Goal: Transaction & Acquisition: Purchase product/service

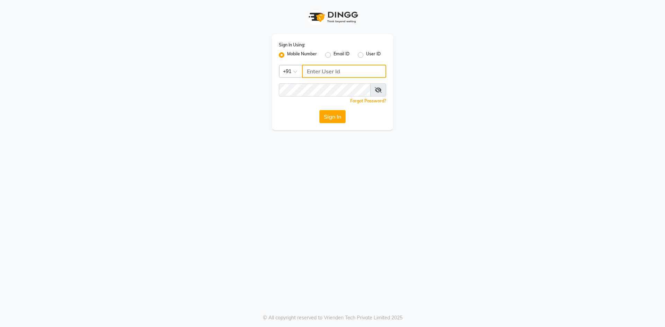
click at [308, 75] on input "Username" at bounding box center [344, 71] width 84 height 13
type input "9696254738"
click at [333, 117] on button "Sign In" at bounding box center [332, 116] width 26 height 13
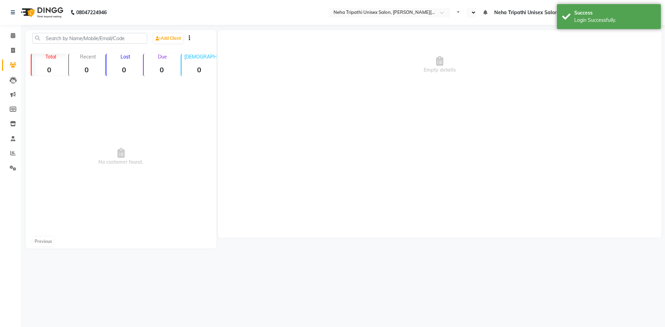
select select "en"
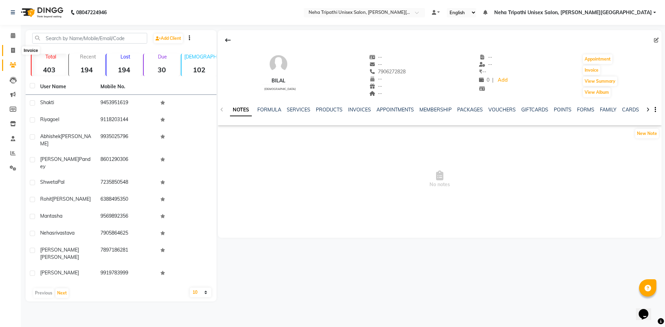
click at [16, 52] on span at bounding box center [13, 51] width 12 height 8
select select "service"
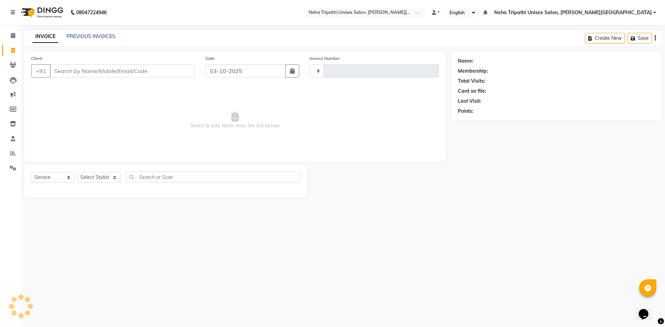
type input "0627"
select select "7540"
click at [14, 67] on icon at bounding box center [13, 64] width 7 height 5
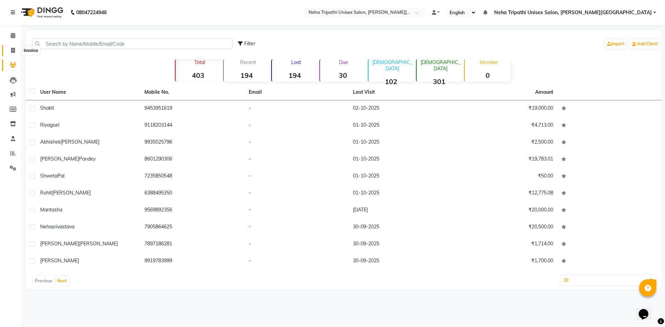
click at [14, 52] on icon at bounding box center [13, 50] width 4 height 5
select select "service"
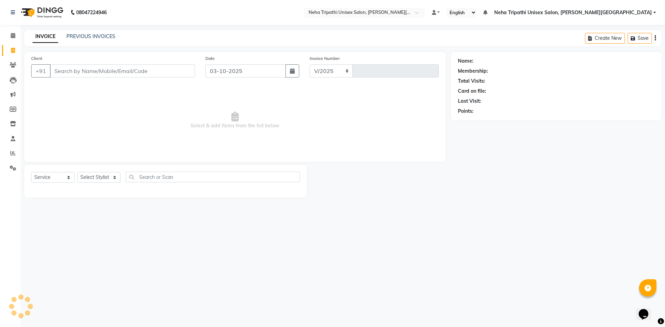
select select "7540"
type input "0627"
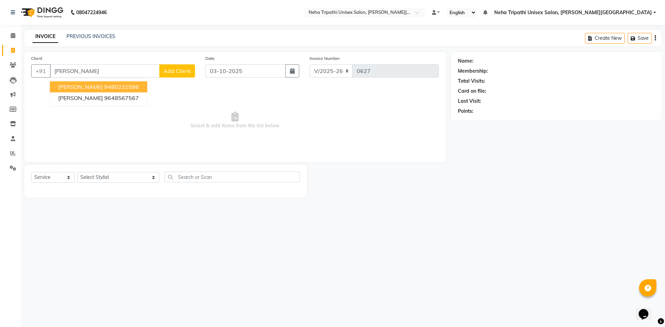
click at [104, 90] on ngb-highlight "9480231586" at bounding box center [121, 86] width 35 height 7
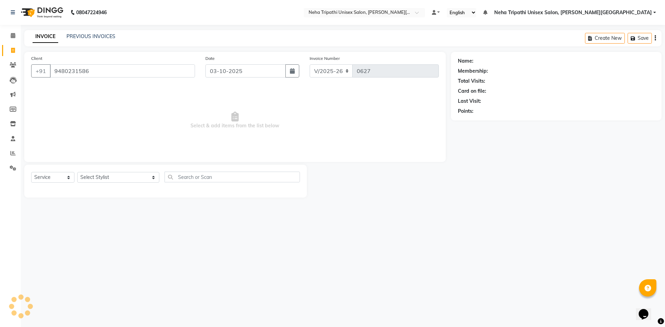
type input "9480231586"
select select "1: Object"
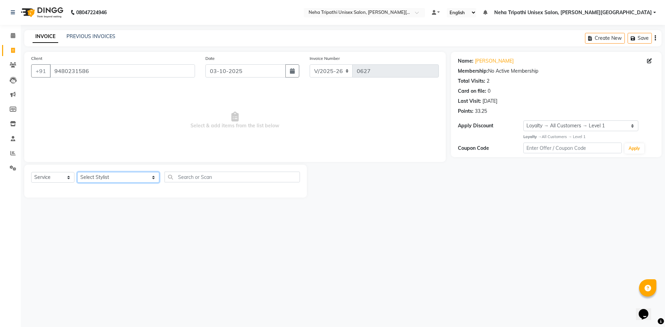
click at [110, 179] on select "Select Stylist Badrudden [PERSON_NAME] [PERSON_NAME] Unisex Salon, [PERSON_NAME…" at bounding box center [118, 177] width 82 height 11
select select "78213"
click at [77, 172] on select "Select Stylist Badrudden [PERSON_NAME] [PERSON_NAME] Unisex Salon, [PERSON_NAME…" at bounding box center [118, 177] width 82 height 11
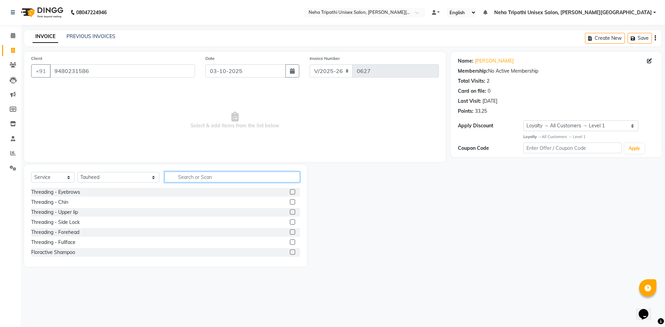
click at [180, 177] on input "text" at bounding box center [231, 177] width 135 height 11
type input "h"
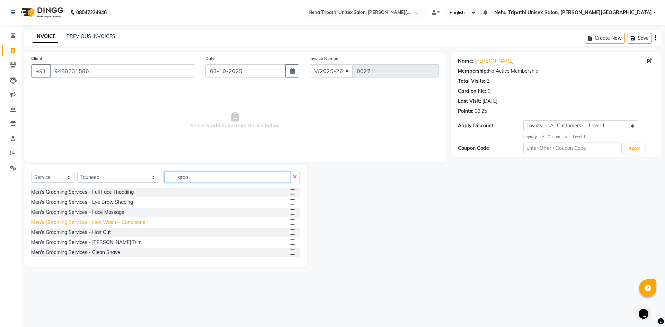
type input "groo"
click at [98, 220] on div "Men's Grooming Services - Hair Wash + Conditioner" at bounding box center [89, 222] width 116 height 7
checkbox input "false"
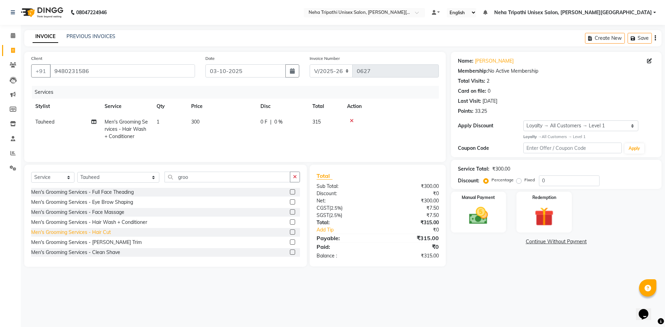
click at [99, 234] on div "Men's Grooming Services - Hair Cut" at bounding box center [71, 232] width 80 height 7
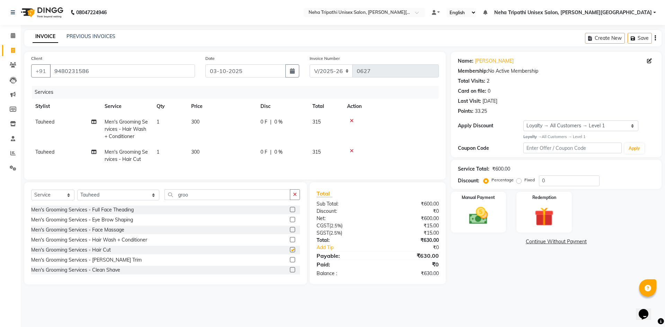
checkbox input "false"
click at [295, 197] on icon "button" at bounding box center [295, 194] width 4 height 5
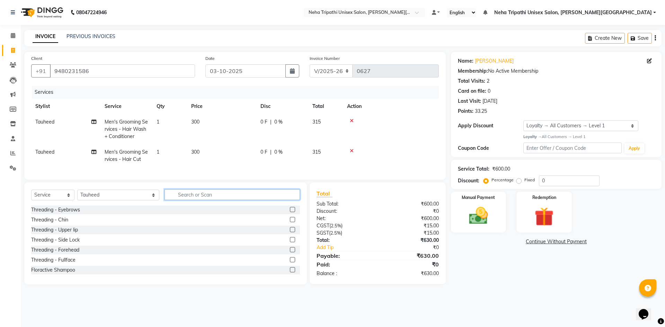
click at [276, 199] on input "text" at bounding box center [231, 194] width 135 height 11
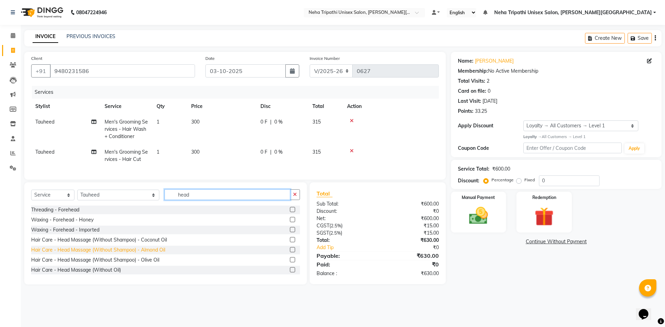
type input "head"
click at [92, 253] on div "Hair Care - Head Massage (Without Shampoo) - Almond Oil" at bounding box center [98, 250] width 134 height 7
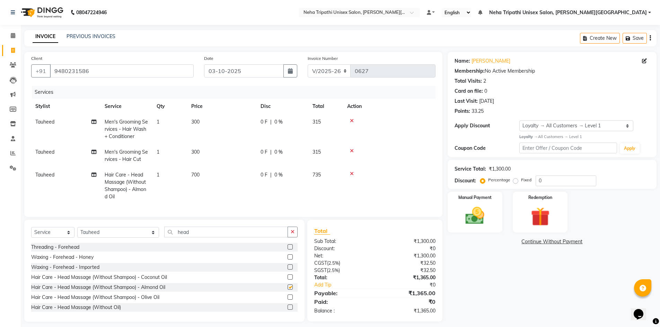
checkbox input "false"
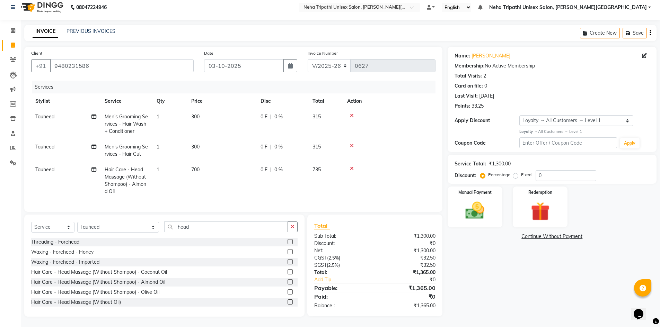
scroll to position [10, 0]
click at [521, 172] on label "Fixed" at bounding box center [526, 175] width 10 height 6
click at [515, 172] on input "Fixed" at bounding box center [516, 174] width 5 height 5
radio input "true"
click at [544, 170] on input "0" at bounding box center [565, 175] width 61 height 11
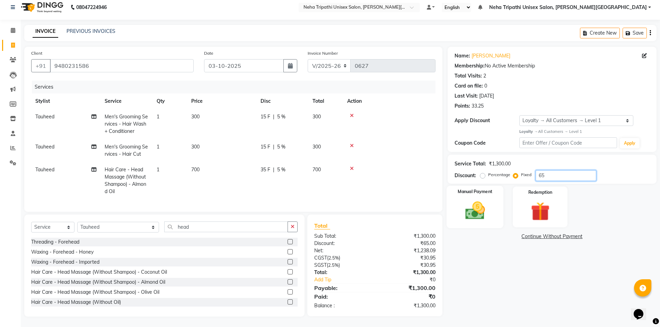
type input "65"
click at [485, 199] on img at bounding box center [475, 210] width 32 height 23
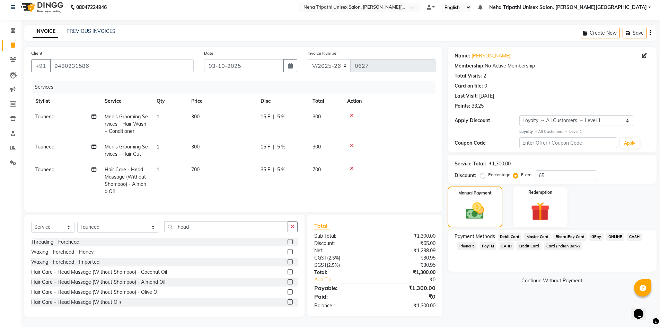
click at [615, 233] on span "ONLINE" at bounding box center [615, 237] width 18 height 8
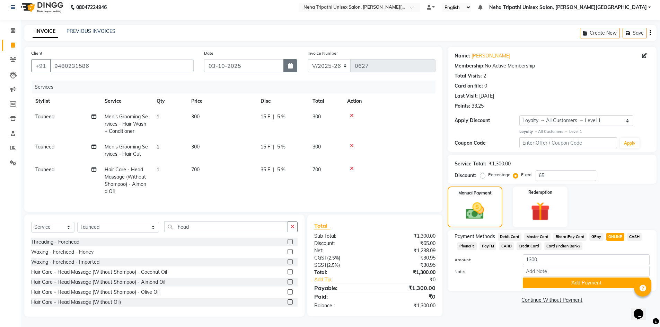
click at [296, 62] on button "button" at bounding box center [290, 65] width 14 height 13
select select "10"
select select "2025"
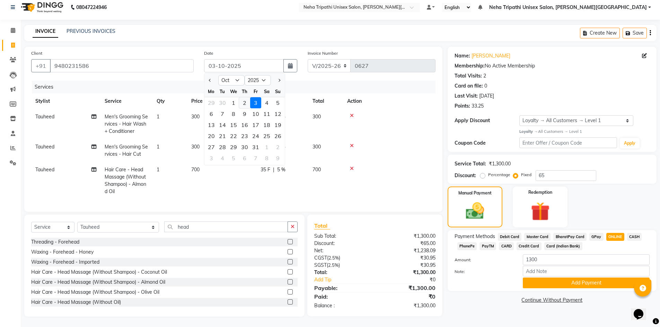
click at [243, 100] on div "2" at bounding box center [244, 102] width 11 height 11
type input "02-10-2025"
radio input "true"
type input "0"
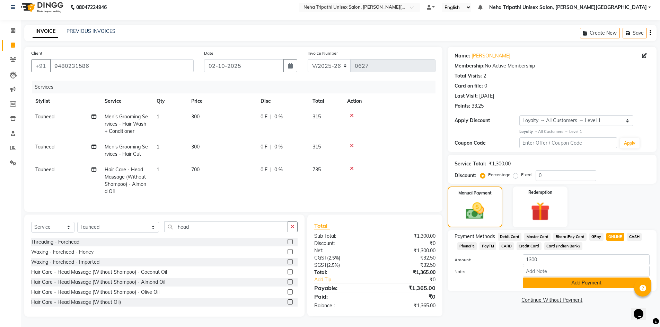
click at [580, 278] on button "Add Payment" at bounding box center [586, 283] width 127 height 11
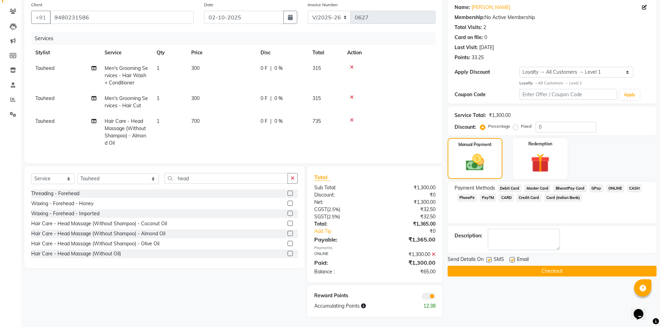
scroll to position [59, 0]
click at [489, 257] on label at bounding box center [488, 259] width 5 height 5
click at [489, 258] on input "checkbox" at bounding box center [488, 260] width 5 height 5
checkbox input "false"
click at [512, 257] on label at bounding box center [511, 259] width 5 height 5
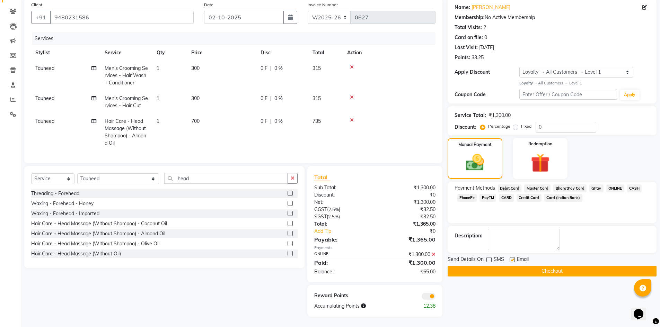
click at [512, 258] on input "checkbox" at bounding box center [511, 260] width 5 height 5
checkbox input "false"
click at [514, 266] on button "Checkout" at bounding box center [551, 271] width 209 height 11
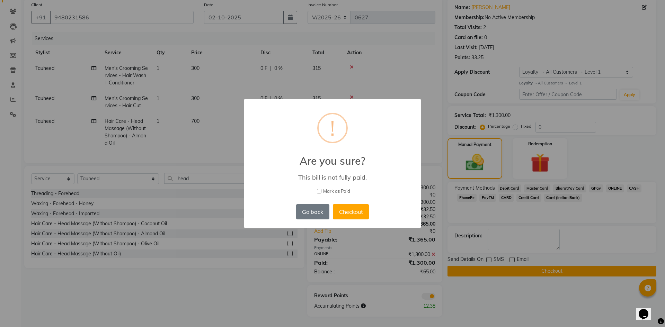
click at [490, 302] on div "× ! Are you sure? This bill is not fully paid. [PERSON_NAME] as Paid Go back No…" at bounding box center [332, 163] width 665 height 327
click at [316, 208] on button "Go back" at bounding box center [312, 211] width 33 height 15
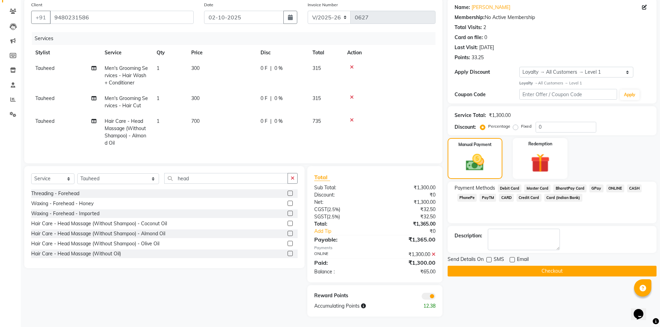
click at [521, 123] on label "Fixed" at bounding box center [526, 126] width 10 height 6
click at [516, 124] on input "Fixed" at bounding box center [516, 126] width 5 height 5
radio input "true"
click at [552, 123] on input "0" at bounding box center [565, 127] width 61 height 11
type input "65"
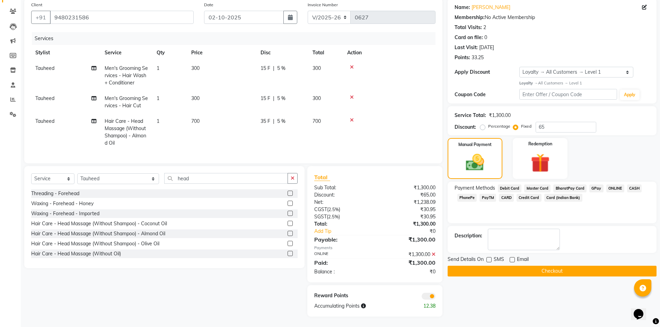
click at [551, 266] on button "Checkout" at bounding box center [551, 271] width 209 height 11
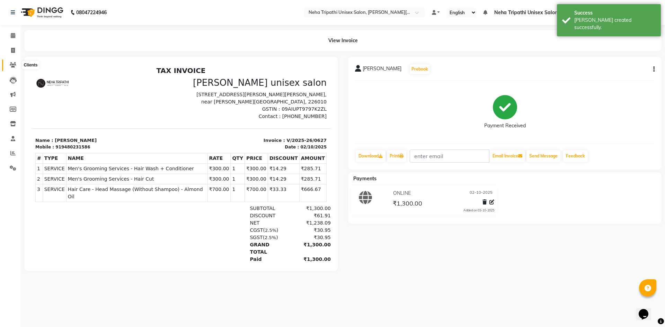
click at [16, 63] on span at bounding box center [13, 65] width 12 height 8
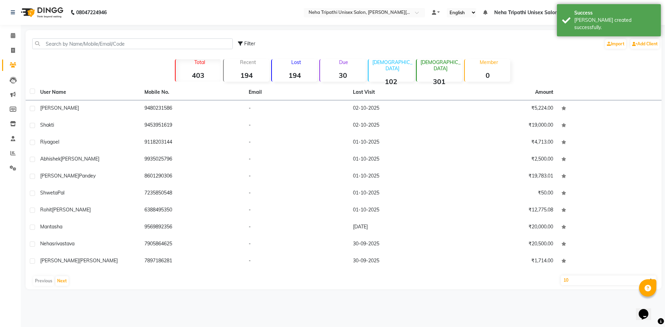
click at [331, 70] on div "Due 30" at bounding box center [342, 70] width 46 height 23
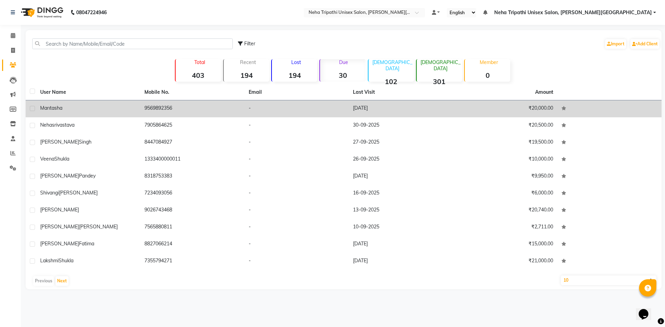
click at [407, 103] on td "[DATE]" at bounding box center [401, 108] width 104 height 17
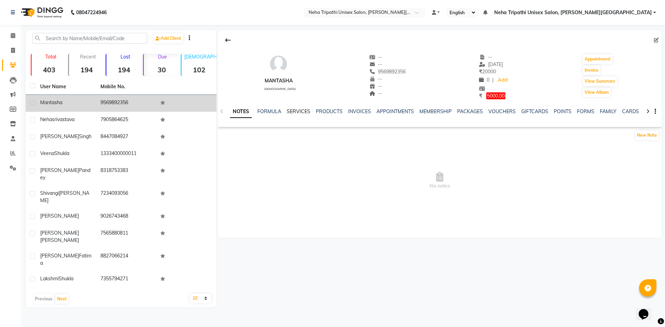
click at [294, 111] on link "SERVICES" at bounding box center [299, 111] width 24 height 6
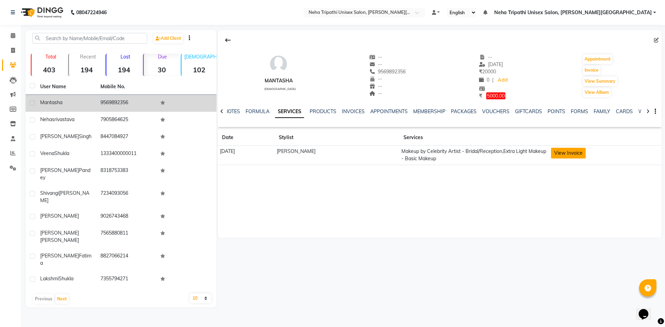
click at [578, 152] on button "View Invoice" at bounding box center [568, 153] width 35 height 11
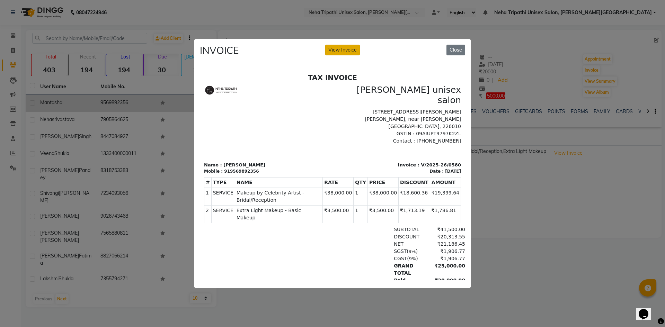
click at [335, 50] on button "View Invoice" at bounding box center [342, 50] width 35 height 11
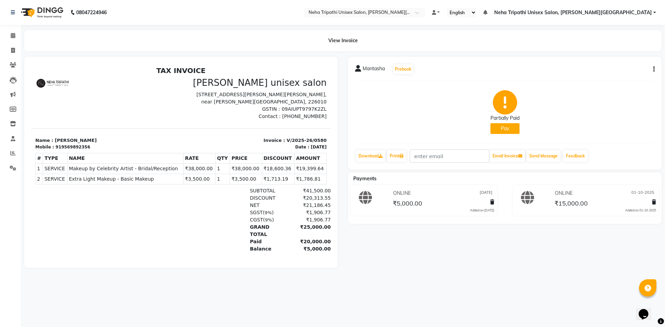
click at [653, 202] on icon at bounding box center [654, 202] width 4 height 5
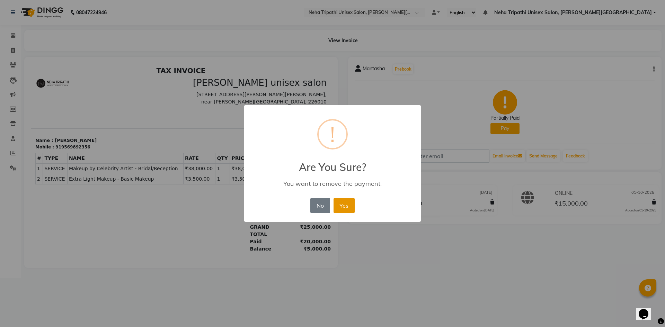
click at [343, 209] on button "Yes" at bounding box center [343, 205] width 21 height 15
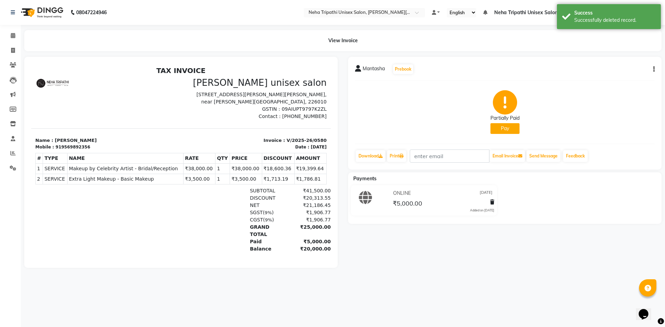
click at [504, 130] on button "Pay" at bounding box center [504, 128] width 29 height 11
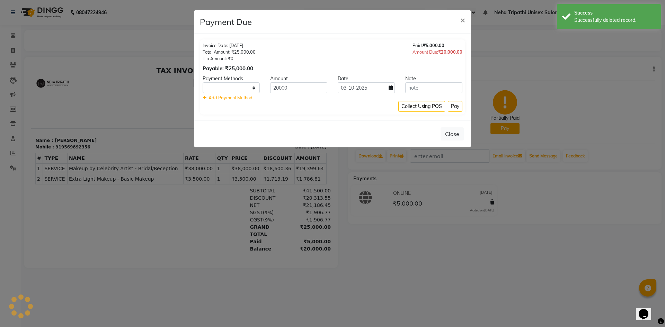
select select "1"
click at [529, 269] on ngb-modal-window "Payment Due × Invoice Date: [DATE] Total Amount: ₹25,000.00 Tip Amount: ₹0 Paya…" at bounding box center [332, 163] width 665 height 327
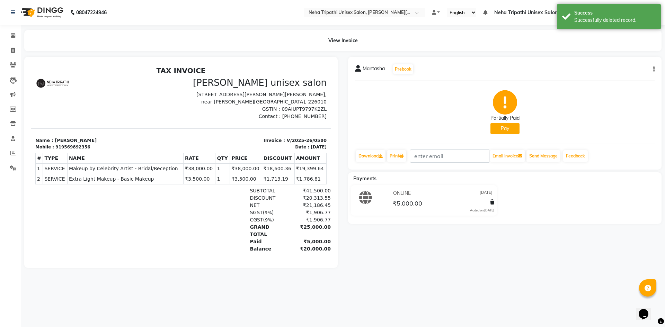
click at [509, 132] on button "Pay" at bounding box center [504, 128] width 29 height 11
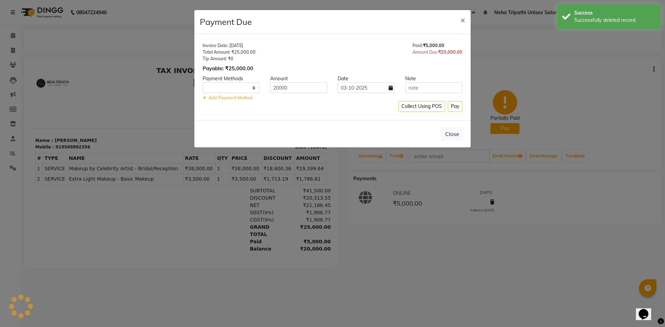
select select "1"
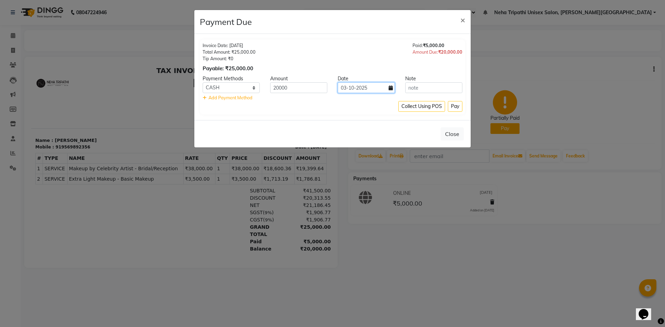
click at [392, 91] on input "03-10-2025" at bounding box center [366, 87] width 57 height 11
select select "10"
select select "2025"
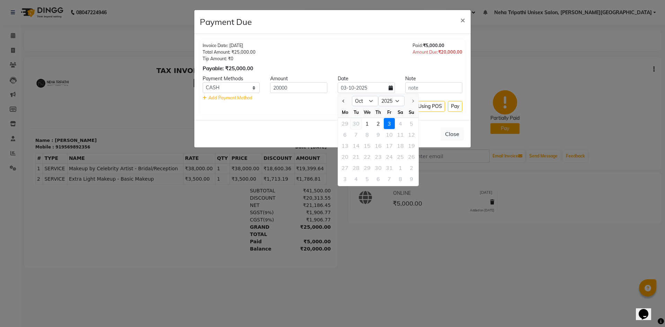
click at [357, 126] on div "30" at bounding box center [355, 123] width 11 height 11
type input "30-09-2025"
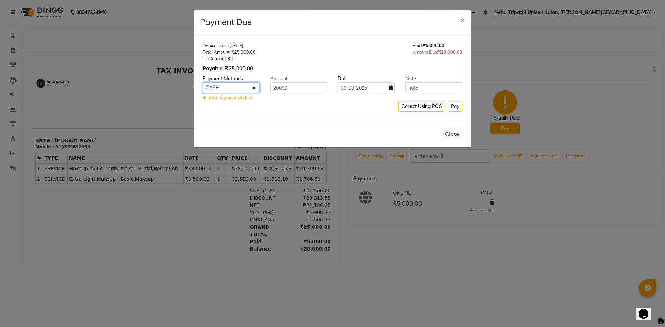
click at [251, 89] on select "Debit Card Master Card BharatPay Card GPay ONLINE CASH PhonePe PayTM CARD Credi…" at bounding box center [231, 87] width 57 height 11
select select "3"
click at [203, 82] on select "Debit Card Master Card BharatPay Card GPay ONLINE CASH PhonePe PayTM CARD Credi…" at bounding box center [231, 87] width 57 height 11
click at [458, 105] on button "Pay" at bounding box center [455, 106] width 15 height 11
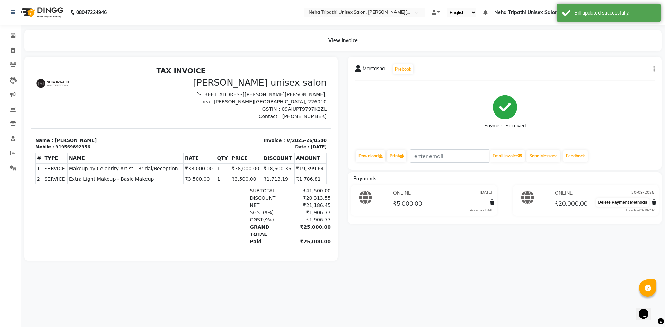
click at [654, 202] on icon at bounding box center [654, 202] width 4 height 5
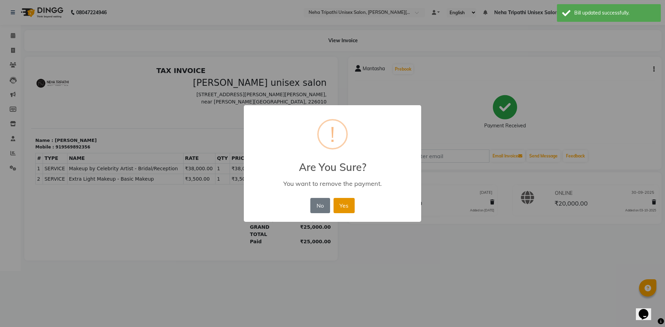
click at [347, 204] on button "Yes" at bounding box center [343, 205] width 21 height 15
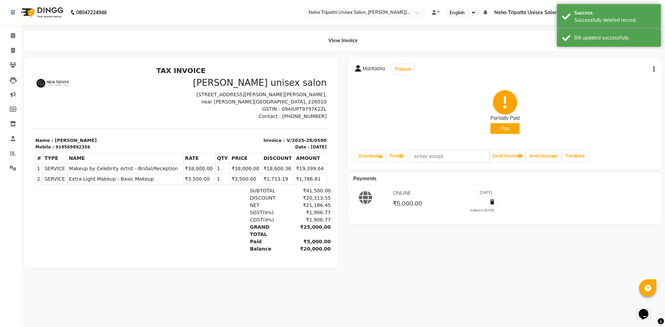
click at [495, 129] on button "Pay" at bounding box center [504, 128] width 29 height 11
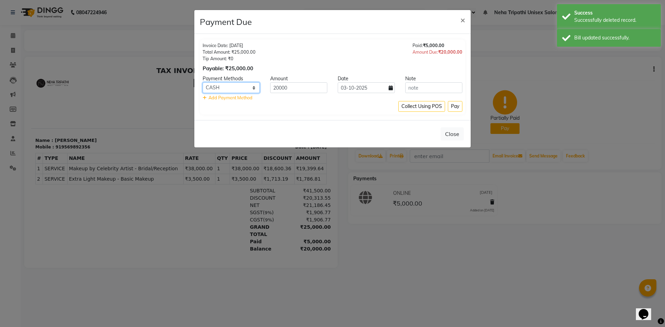
click at [234, 87] on select "Debit Card Master Card BharatPay Card GPay ONLINE CASH PhonePe PayTM CARD Credi…" at bounding box center [231, 87] width 57 height 11
select select "3"
click at [203, 82] on select "Debit Card Master Card BharatPay Card GPay ONLINE CASH PhonePe PayTM CARD Credi…" at bounding box center [231, 87] width 57 height 11
click at [278, 88] on input "20000" at bounding box center [298, 87] width 57 height 11
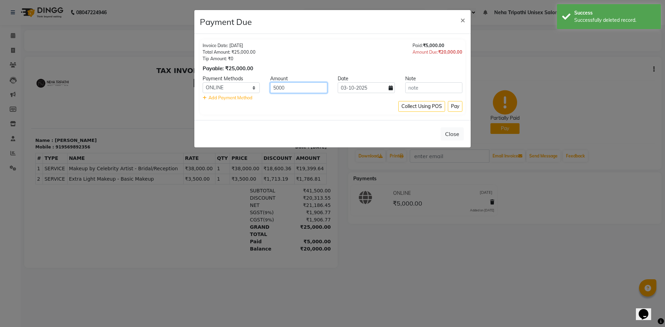
type input "5000"
click at [391, 88] on icon at bounding box center [391, 88] width 4 height 5
select select "10"
select select "2025"
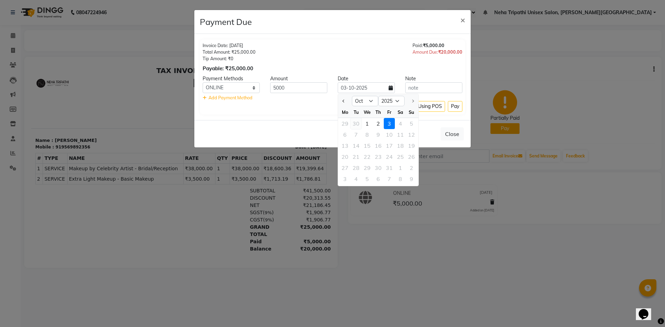
click at [360, 124] on div "30" at bounding box center [355, 123] width 11 height 11
type input "30-09-2025"
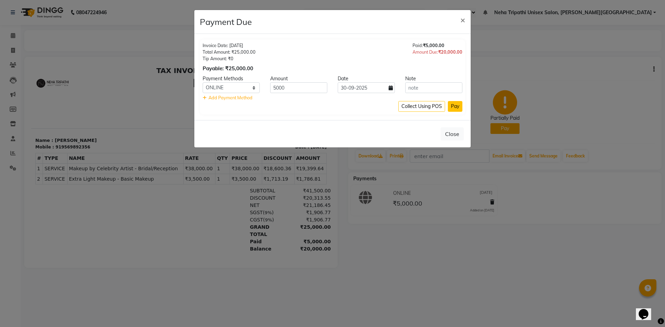
click at [455, 105] on button "Pay" at bounding box center [455, 106] width 15 height 11
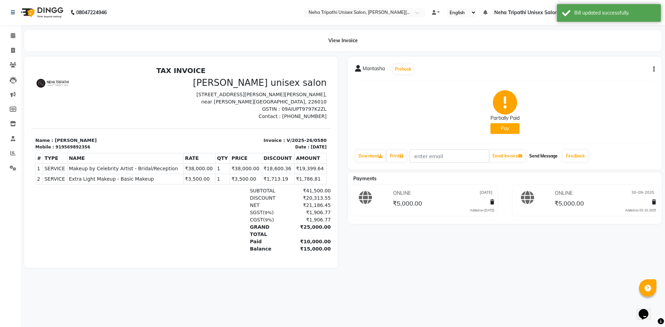
click at [540, 153] on button "Send Message" at bounding box center [543, 156] width 34 height 12
